Goal: Find specific page/section: Find specific page/section

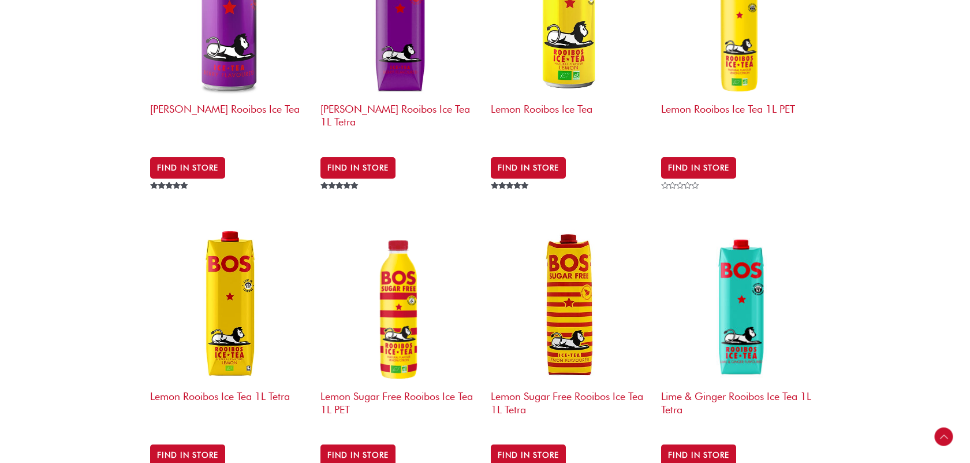
scroll to position [574, 0]
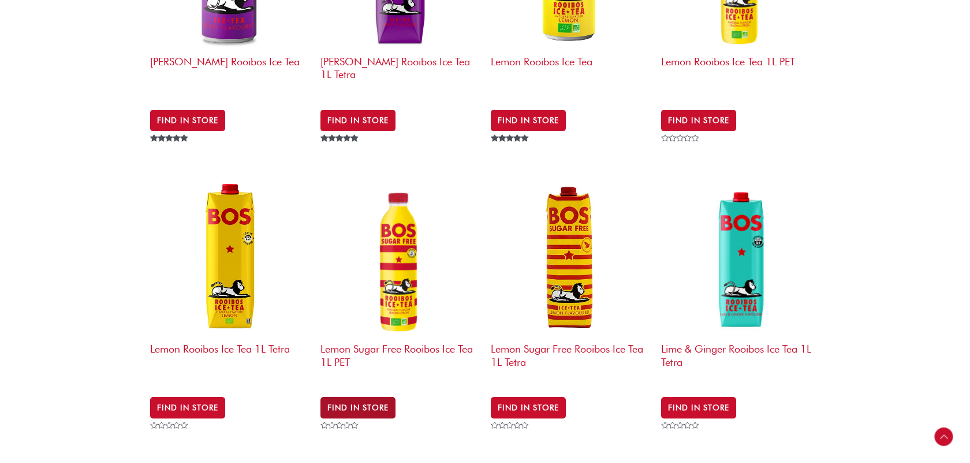
click at [367, 397] on link "Find in Store" at bounding box center [358, 407] width 75 height 21
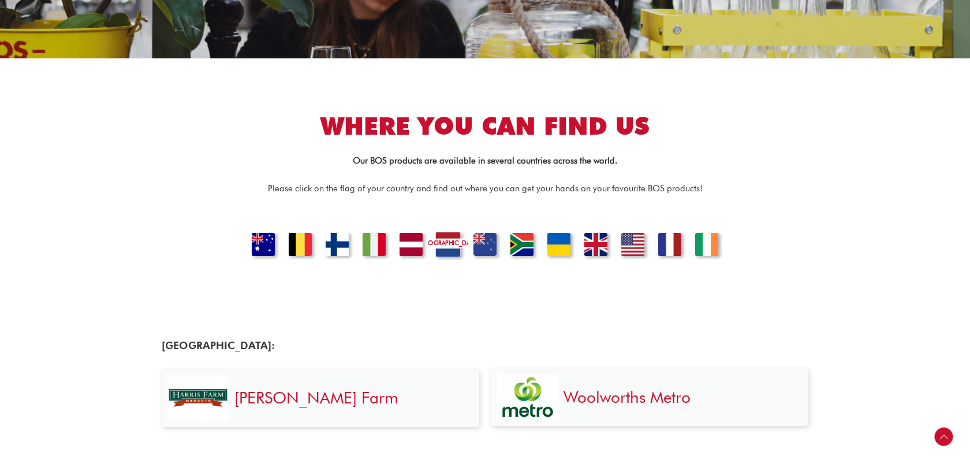
click at [455, 238] on link "[GEOGRAPHIC_DATA]" at bounding box center [448, 246] width 39 height 28
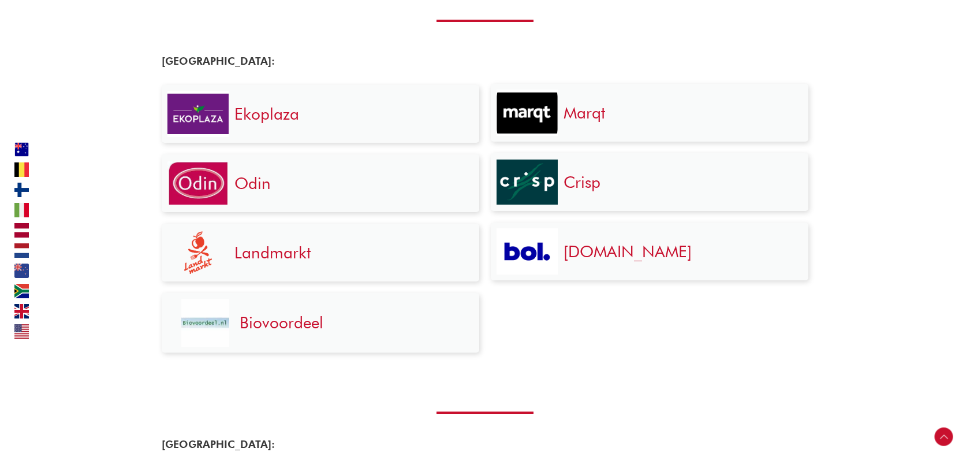
scroll to position [1371, 0]
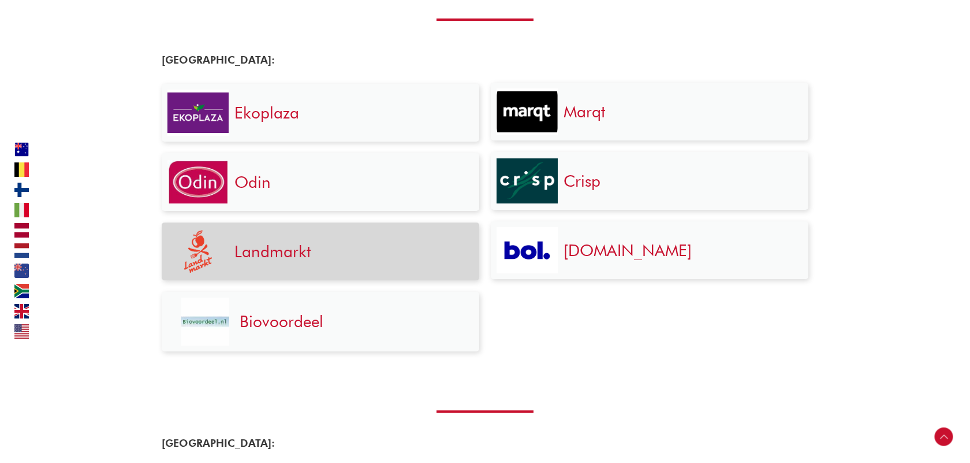
click at [358, 254] on h3 "Landmarkt" at bounding box center [351, 251] width 233 height 21
click at [263, 252] on link "Landmarkt" at bounding box center [273, 251] width 76 height 20
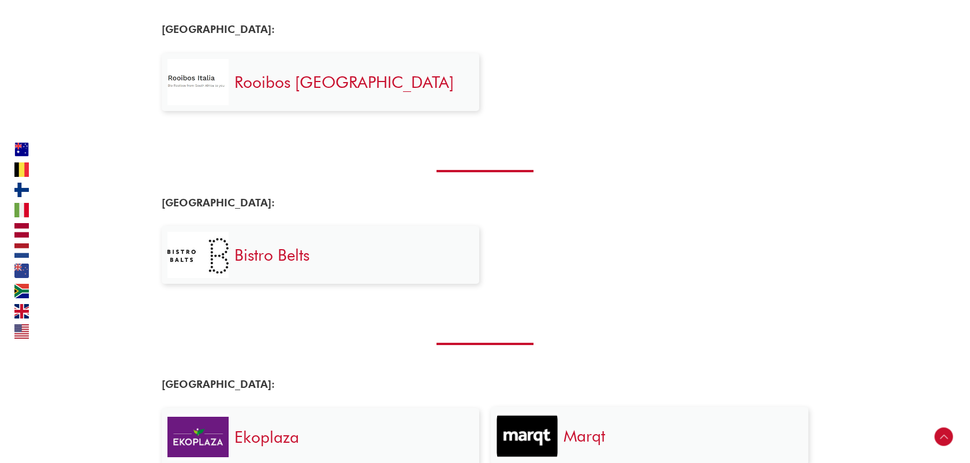
scroll to position [1043, 0]
